Goal: Task Accomplishment & Management: Manage account settings

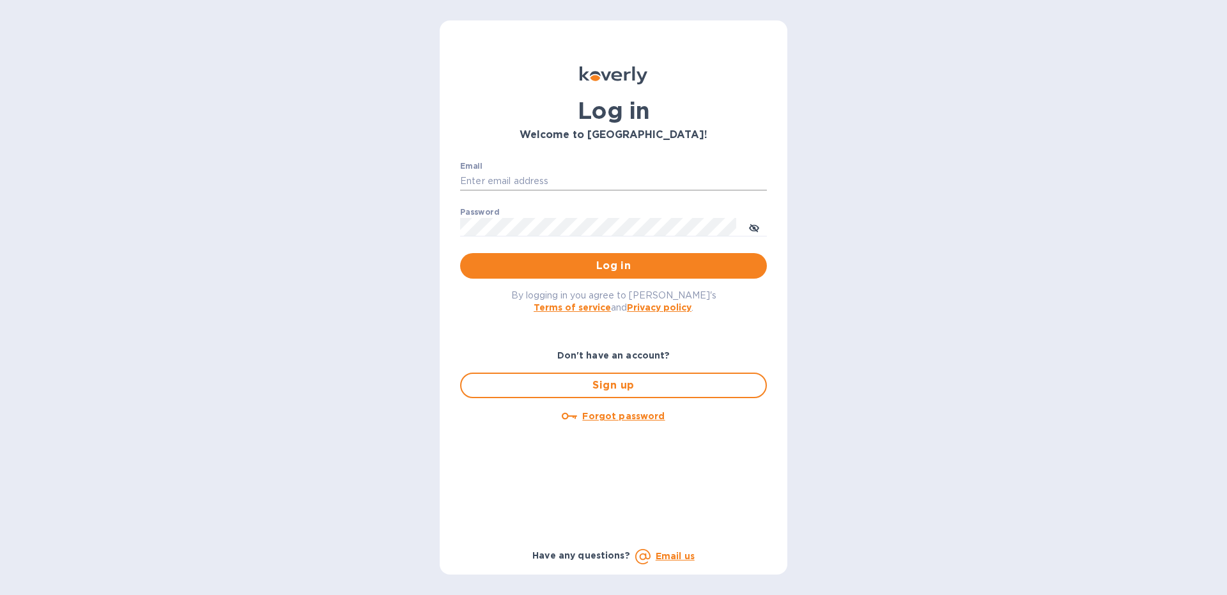
click at [515, 176] on input "Email" at bounding box center [613, 181] width 307 height 19
type input "[EMAIL_ADDRESS][DOMAIN_NAME]"
click at [460, 253] on button "Log in" at bounding box center [613, 266] width 307 height 26
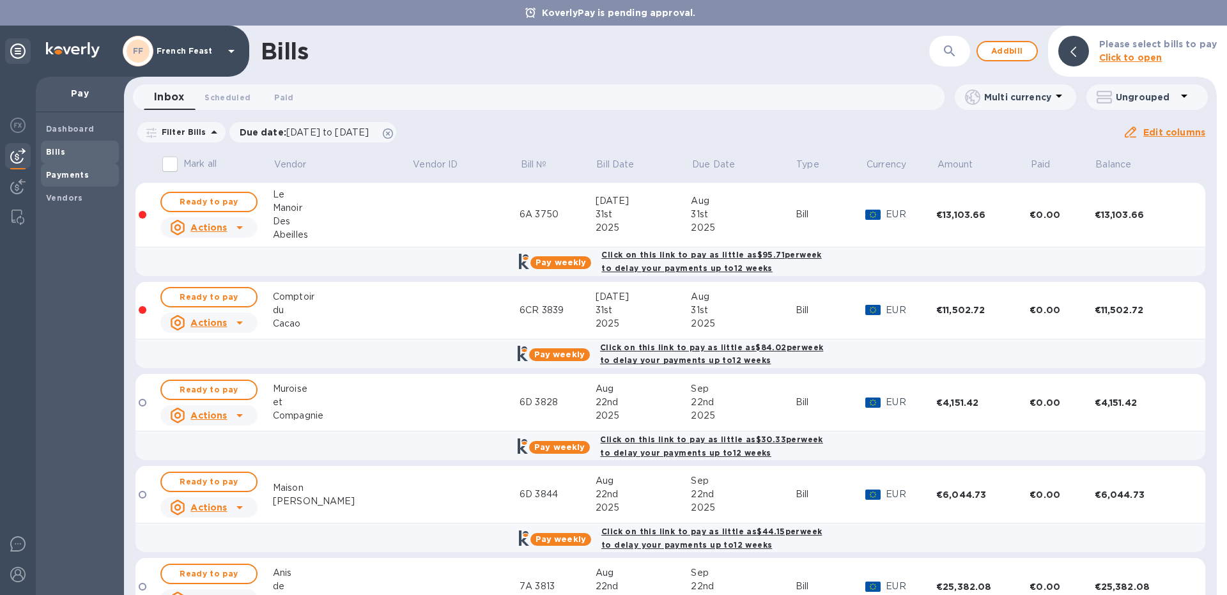
click at [93, 176] on span "Payments" at bounding box center [80, 175] width 68 height 13
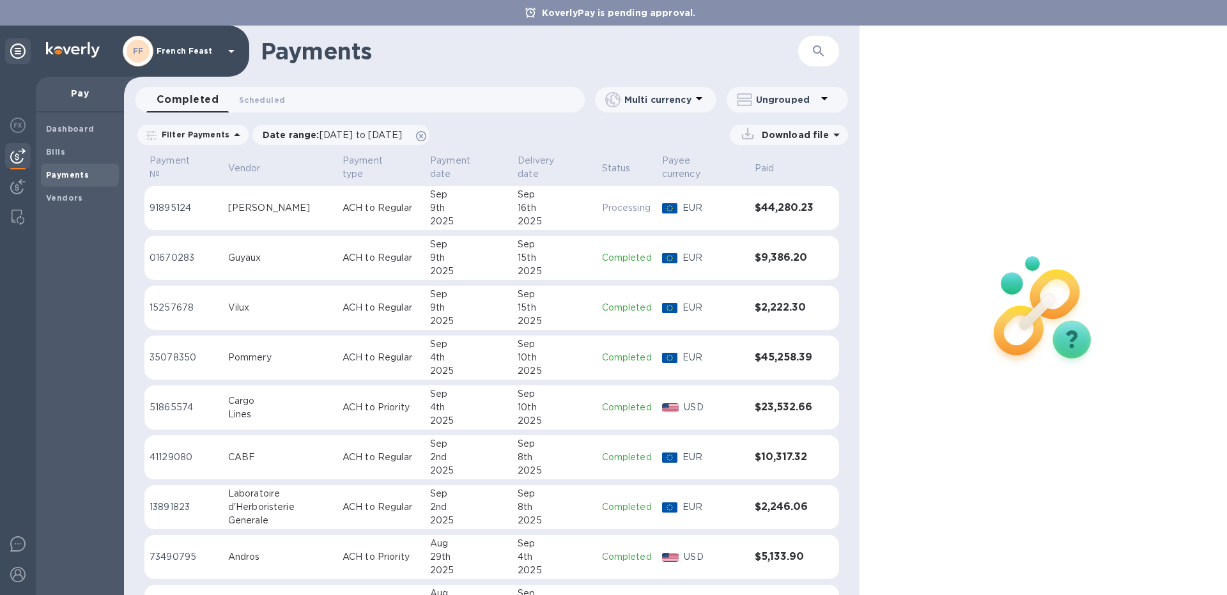
click at [269, 251] on div "Guyaux" at bounding box center [280, 257] width 104 height 13
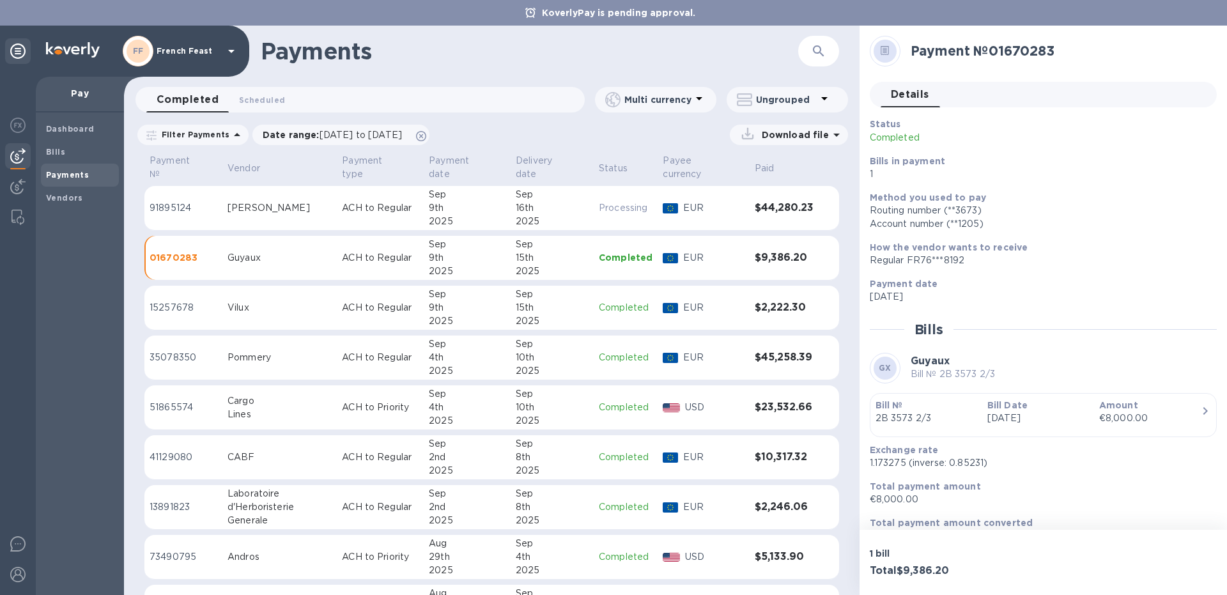
scroll to position [23, 0]
